Goal: Answer question/provide support

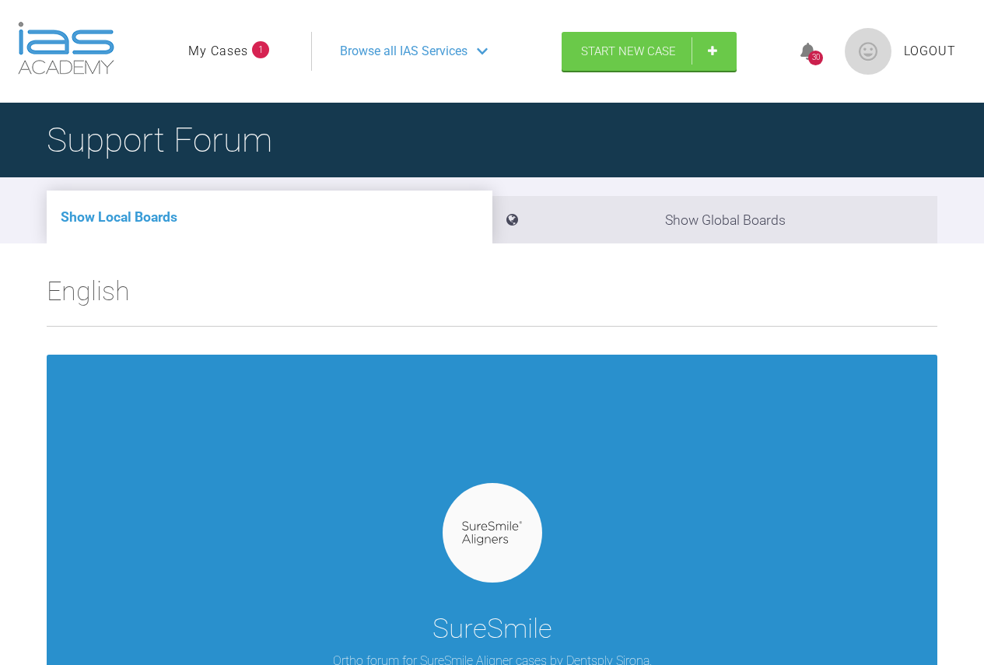
click at [481, 534] on img at bounding box center [492, 533] width 60 height 24
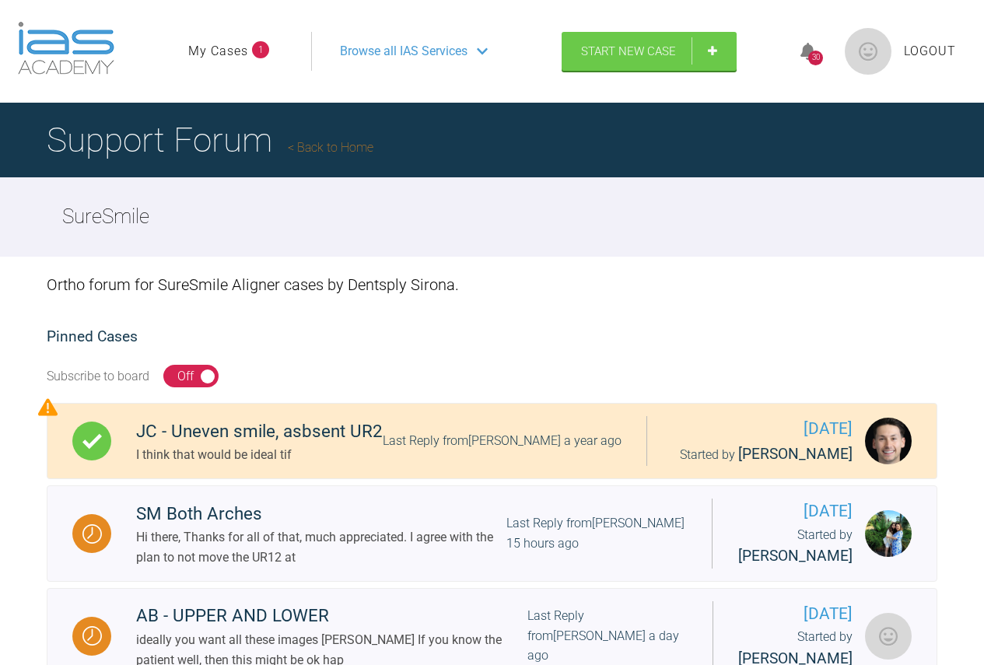
click at [211, 46] on link "My Cases" at bounding box center [218, 51] width 60 height 20
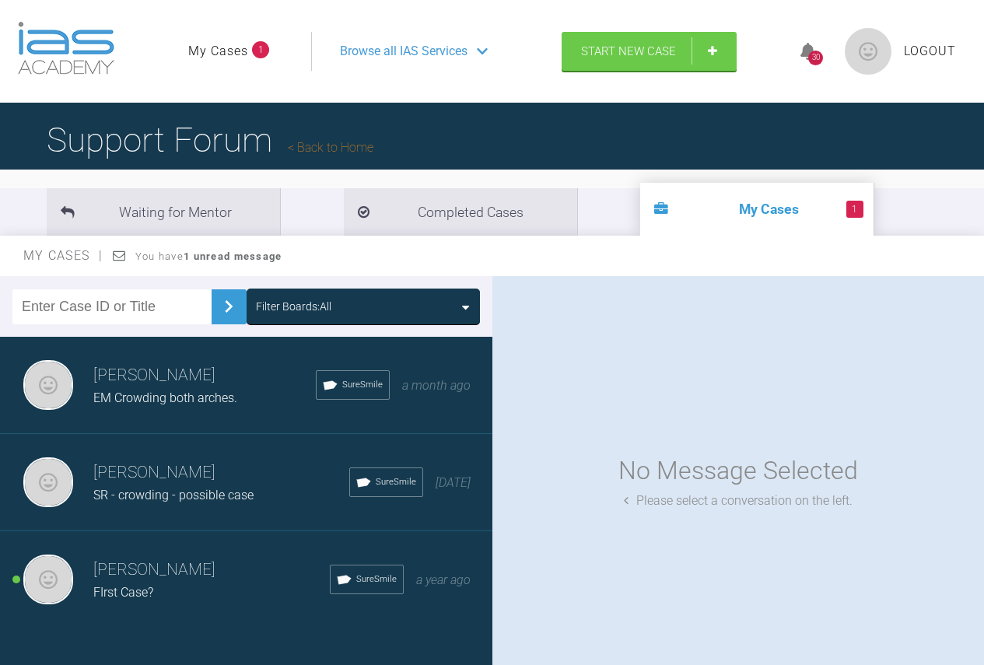
scroll to position [78, 0]
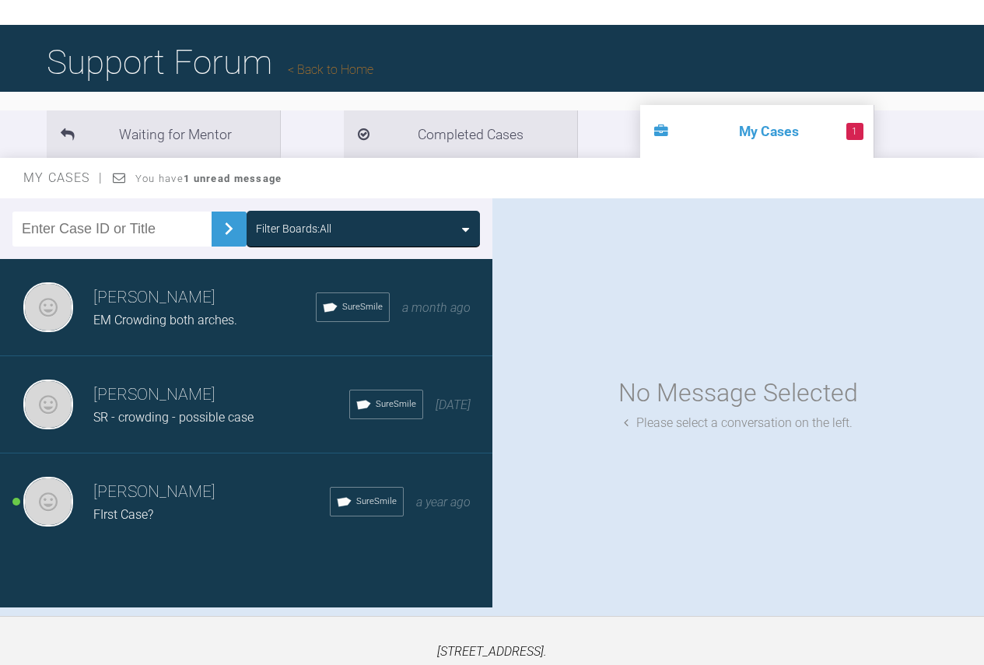
click at [204, 403] on h3 "[PERSON_NAME]" at bounding box center [221, 395] width 256 height 26
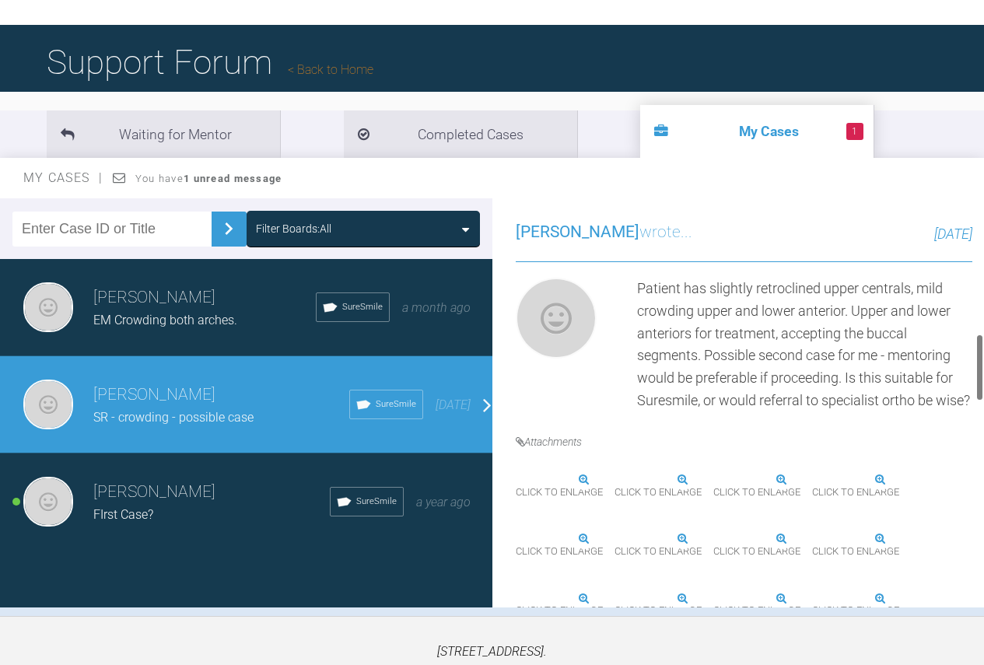
scroll to position [467, 0]
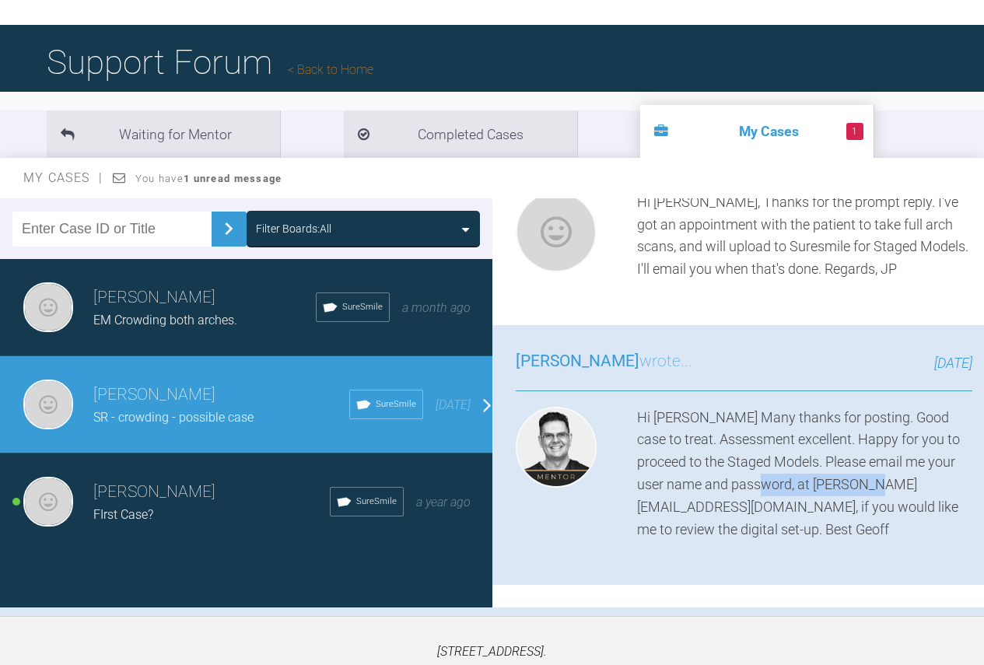
drag, startPoint x: 868, startPoint y: 484, endPoint x: 748, endPoint y: 488, distance: 119.8
click at [748, 488] on div "Hi John Many thanks for posting. Good case to treat. Assessment excellent. Happ…" at bounding box center [805, 474] width 336 height 135
copy div "geoff@iasortho.com"
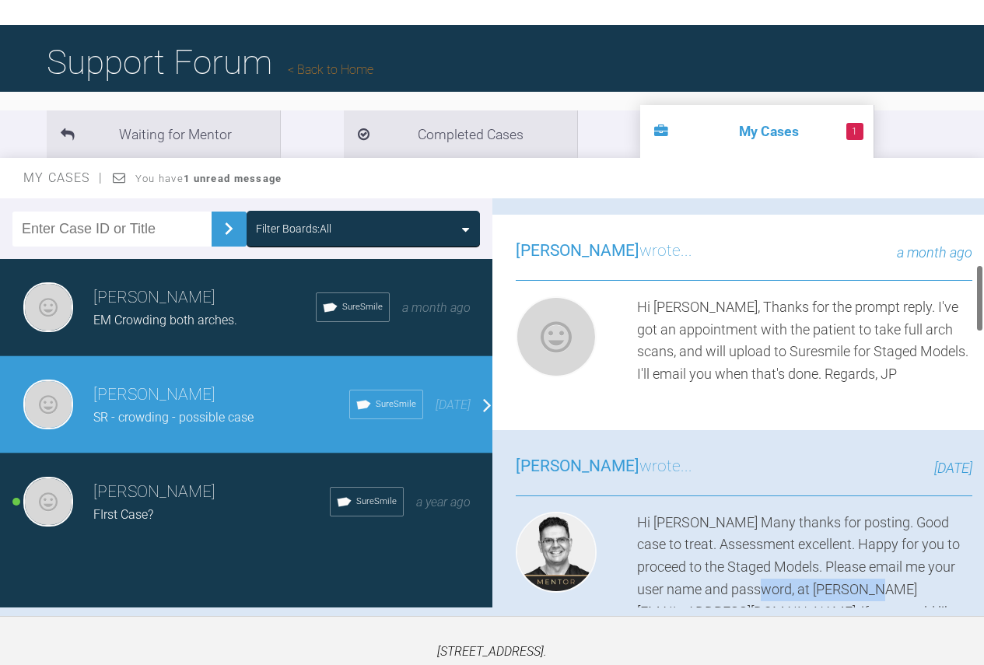
scroll to position [389, 0]
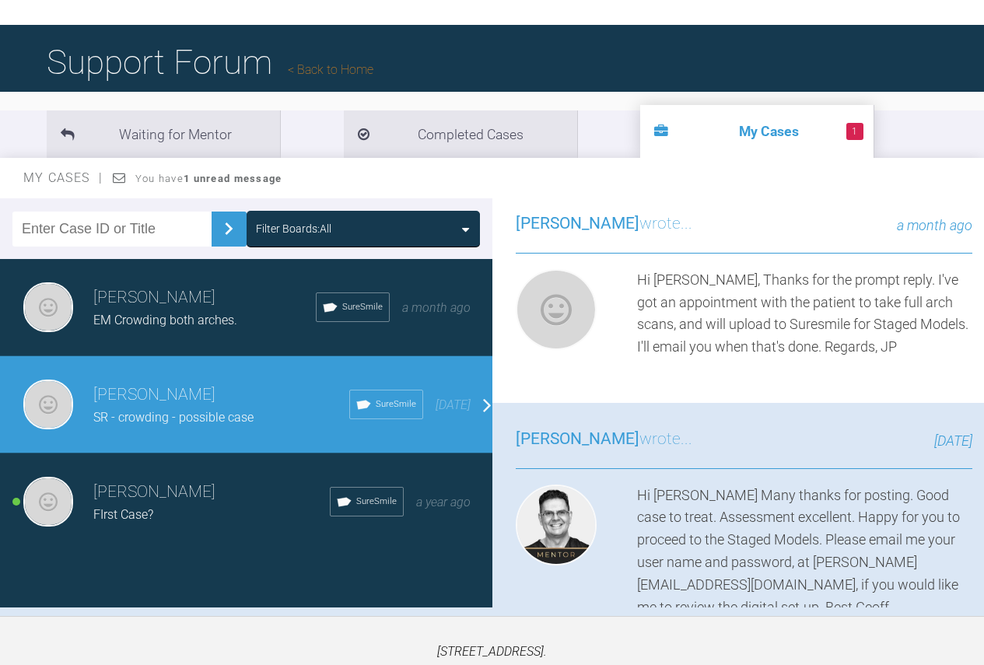
click at [243, 517] on div "FIrst Case?" at bounding box center [211, 515] width 236 height 20
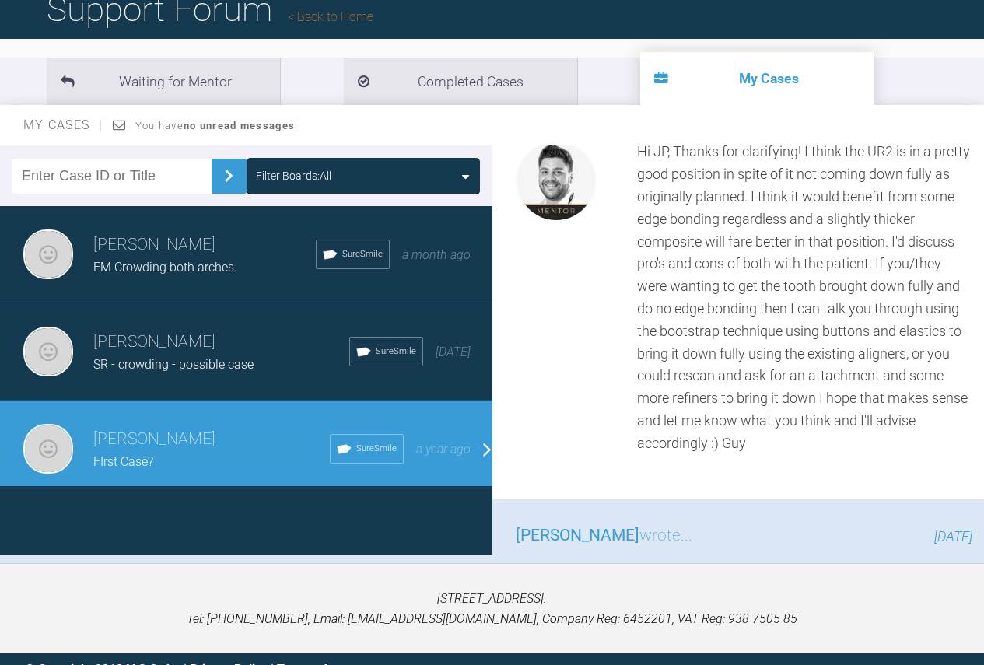
scroll to position [156, 0]
